Goal: Task Accomplishment & Management: Use online tool/utility

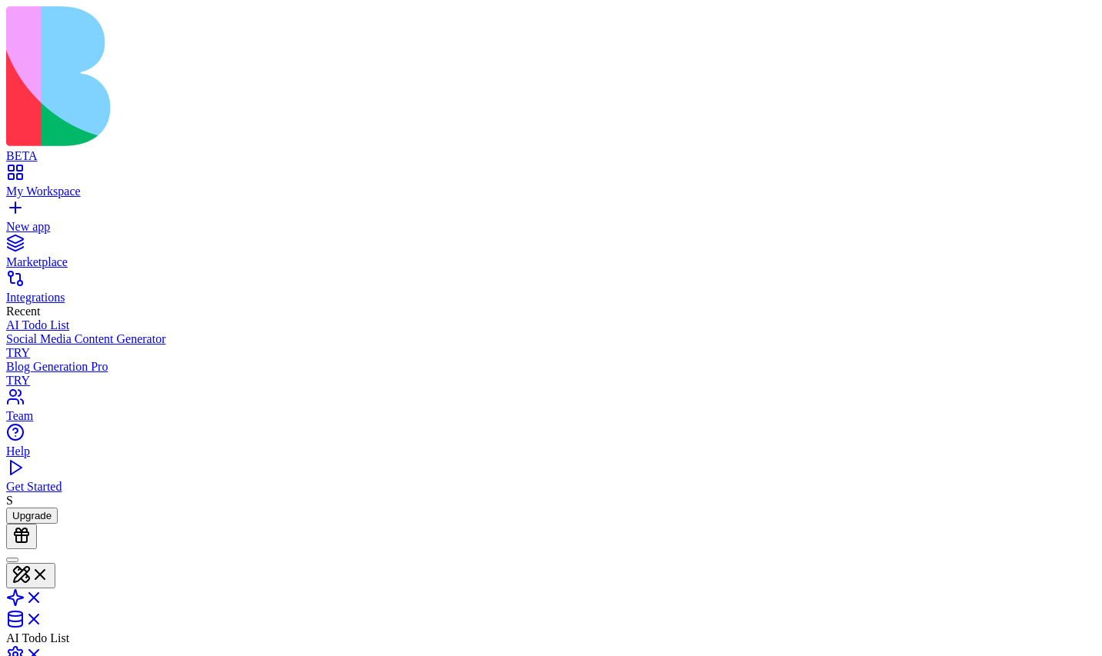
type input "******"
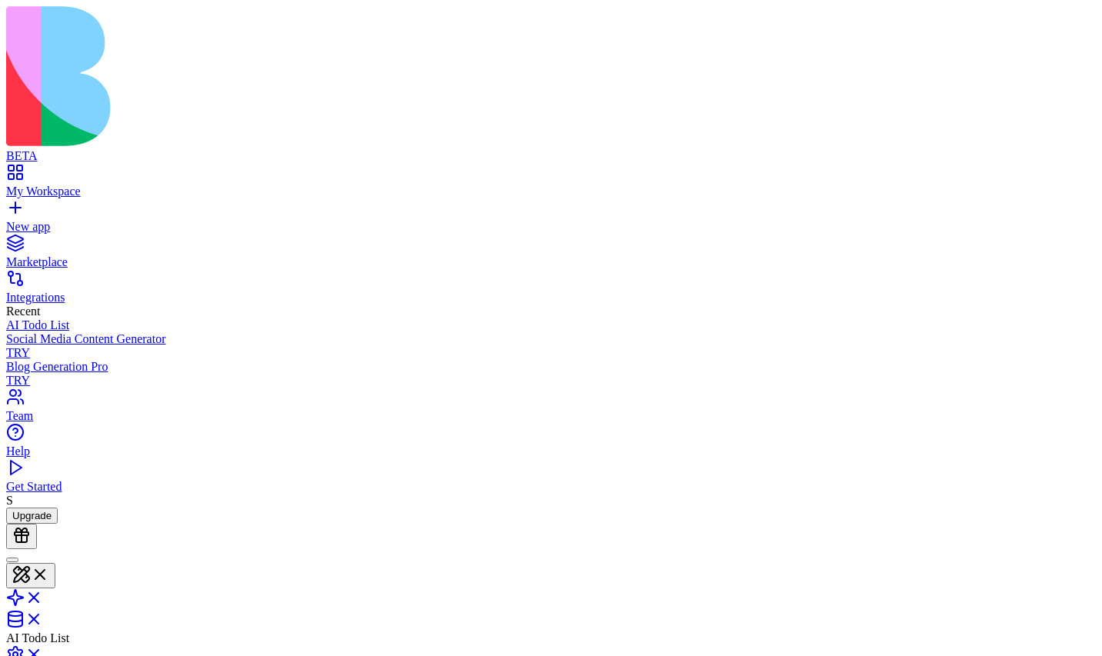
type input "***"
type textarea "*"
